Goal: Transaction & Acquisition: Subscribe to service/newsletter

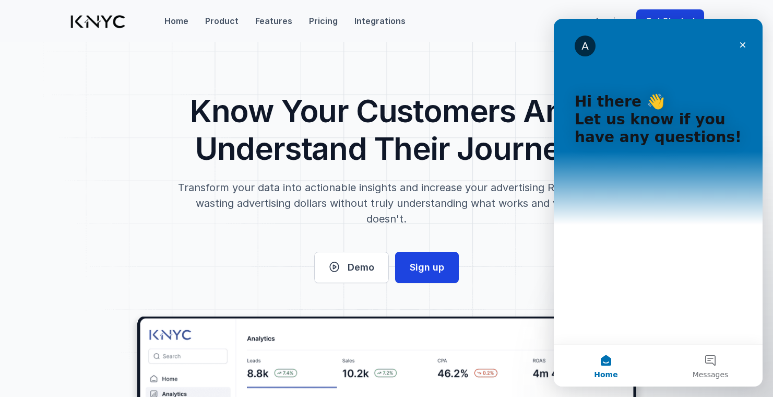
click at [235, 131] on p "Know Your Customers And Understand Their Journey" at bounding box center [387, 129] width 535 height 75
click at [744, 47] on icon "Close" at bounding box center [743, 45] width 8 height 8
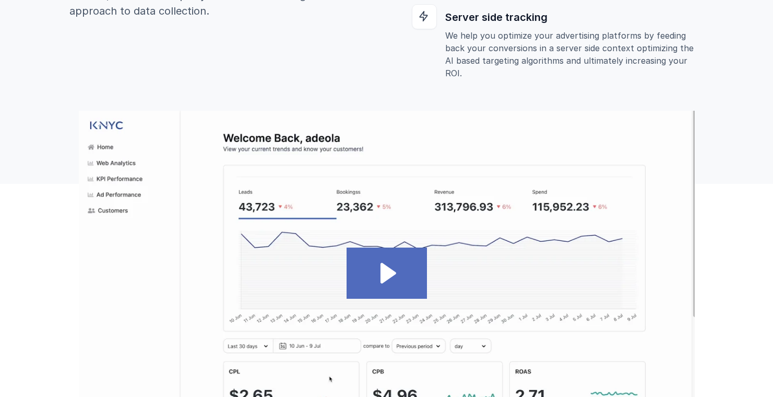
scroll to position [795, 0]
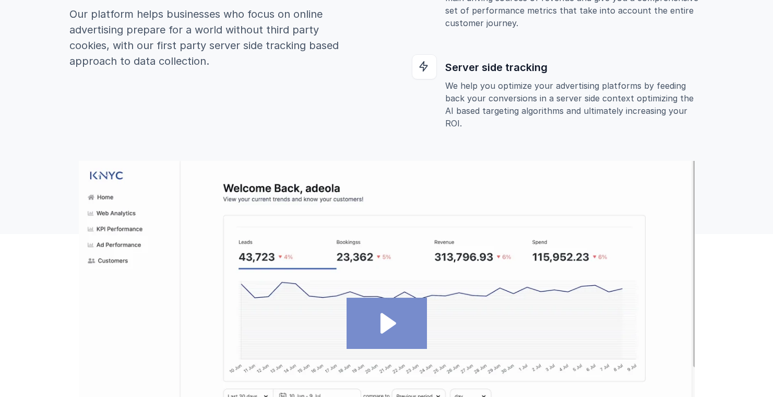
click at [391, 315] on icon "Play Video: NYC Demo Video Full" at bounding box center [386, 323] width 80 height 51
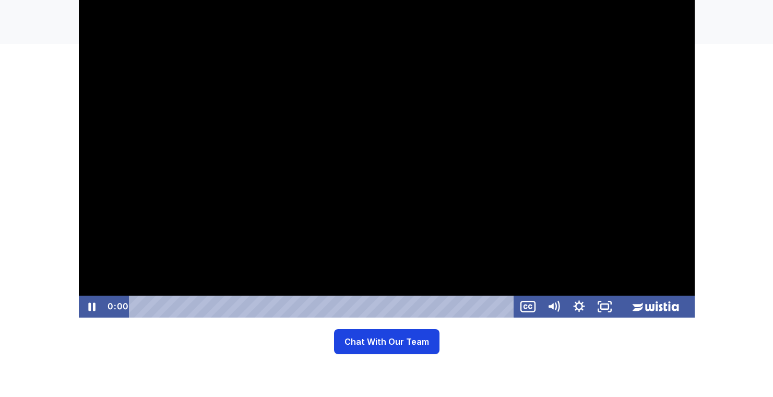
scroll to position [986, 0]
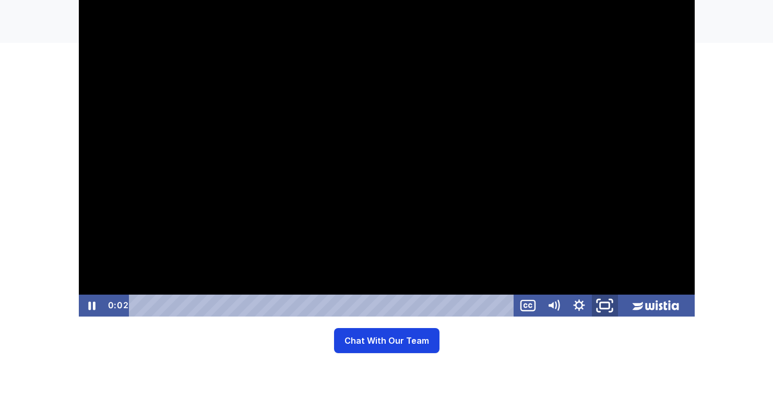
click at [607, 304] on icon "Fullscreen" at bounding box center [604, 305] width 31 height 26
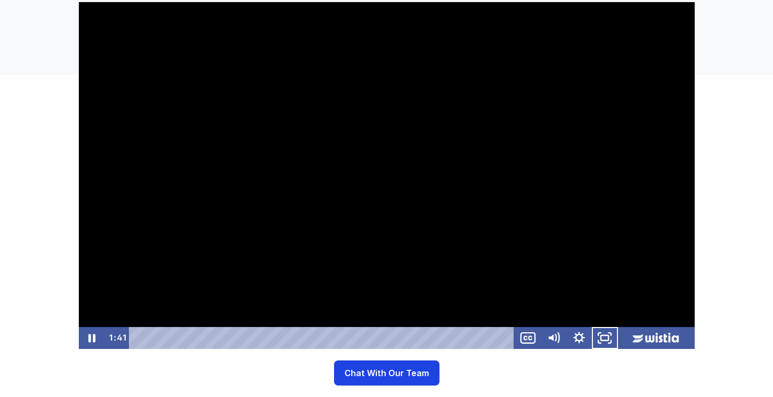
scroll to position [869, 0]
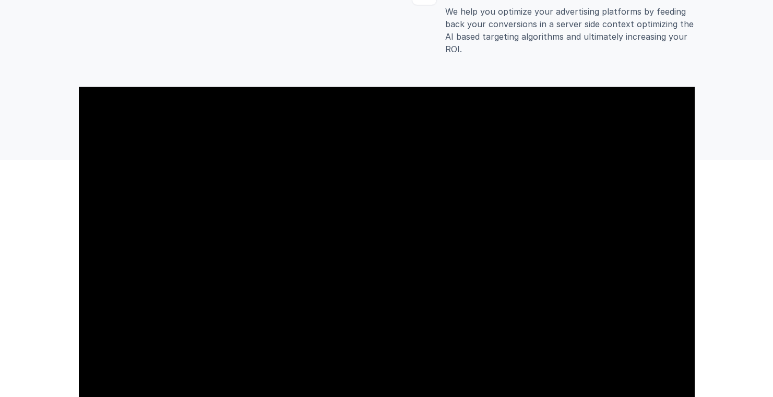
drag, startPoint x: 440, startPoint y: 173, endPoint x: 525, endPoint y: 172, distance: 85.1
click at [525, 172] on div at bounding box center [386, 260] width 616 height 347
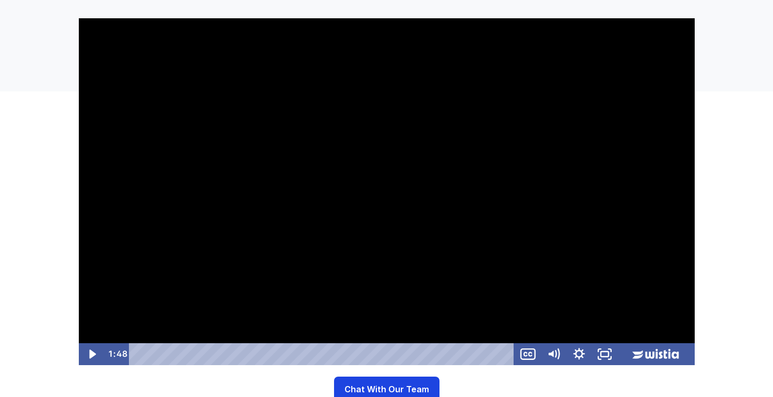
scroll to position [939, 0]
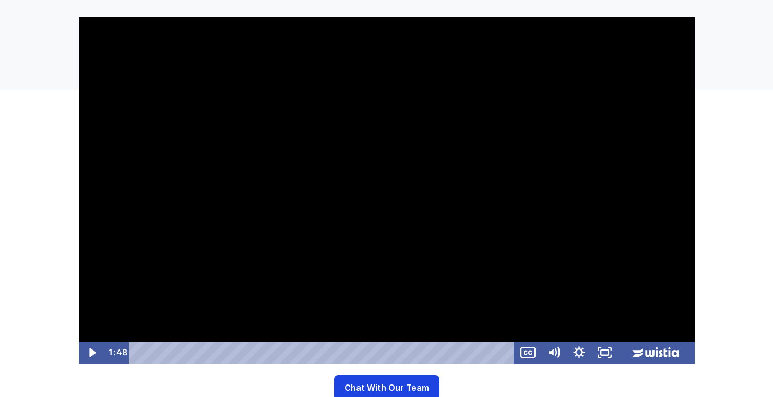
click at [409, 204] on div at bounding box center [386, 190] width 616 height 347
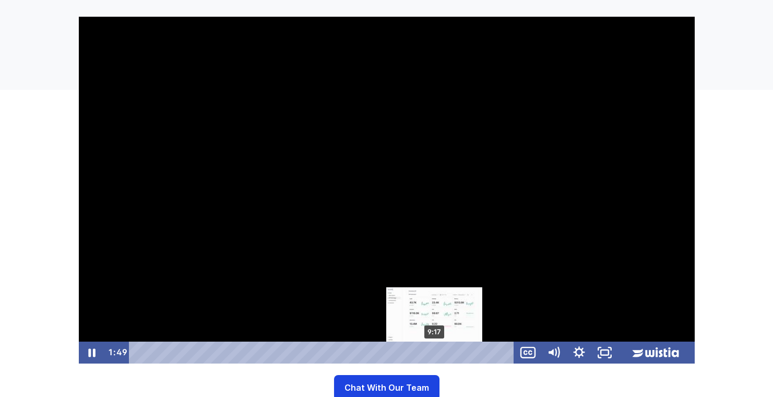
click at [444, 351] on div "9:17" at bounding box center [323, 352] width 370 height 22
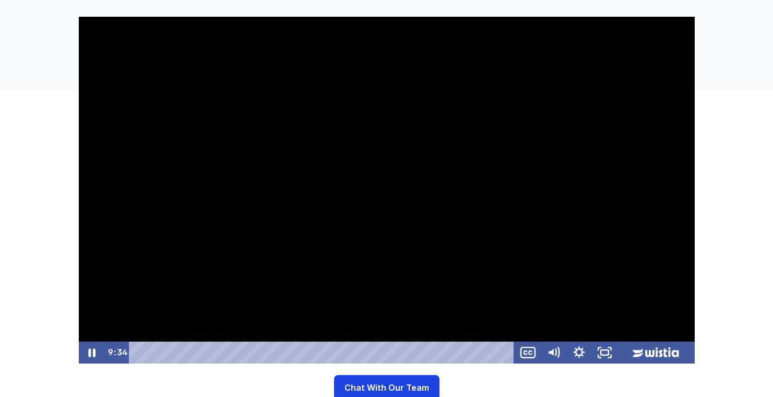
scroll to position [859, 0]
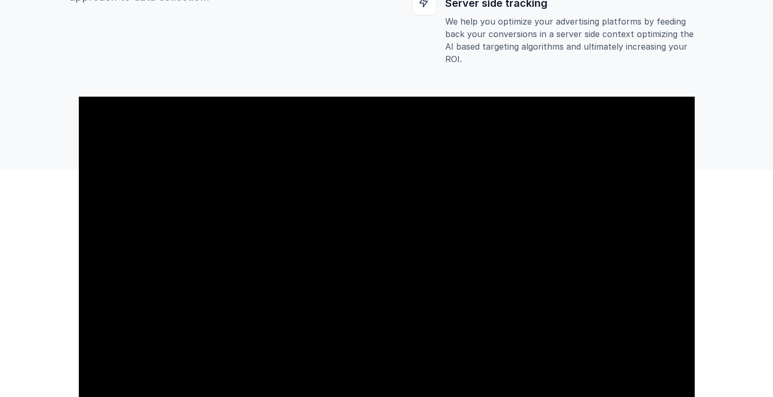
click at [233, 182] on div at bounding box center [386, 270] width 616 height 347
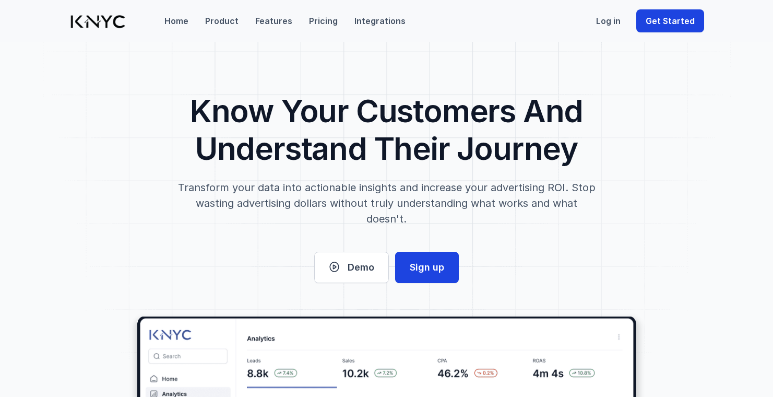
click at [82, 18] on img at bounding box center [97, 22] width 57 height 14
click at [168, 21] on p "Home" at bounding box center [176, 21] width 24 height 13
click at [310, 20] on p "Pricing" at bounding box center [323, 21] width 29 height 13
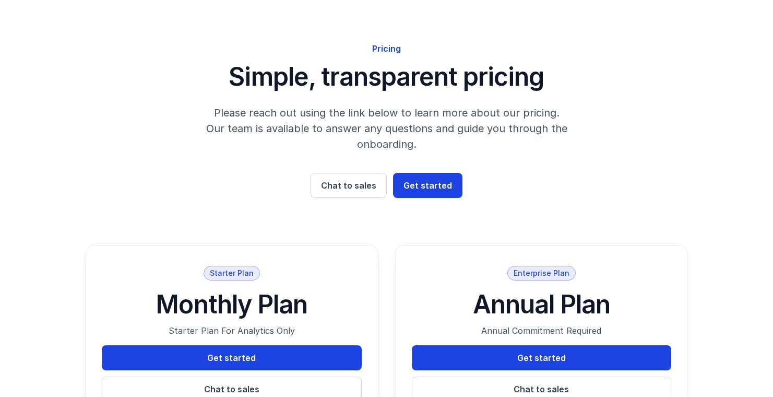
scroll to position [1828, 0]
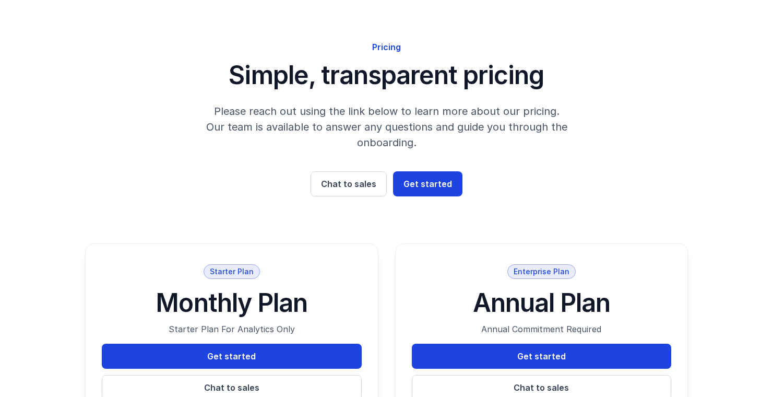
click at [257, 344] on link "Get started" at bounding box center [232, 356] width 260 height 25
click at [495, 344] on div "Get started Chat to sales" at bounding box center [542, 372] width 260 height 56
click at [505, 344] on link "Get started" at bounding box center [542, 356] width 260 height 25
click at [528, 381] on p "Chat to sales" at bounding box center [541, 387] width 55 height 13
